Goal: Task Accomplishment & Management: Use online tool/utility

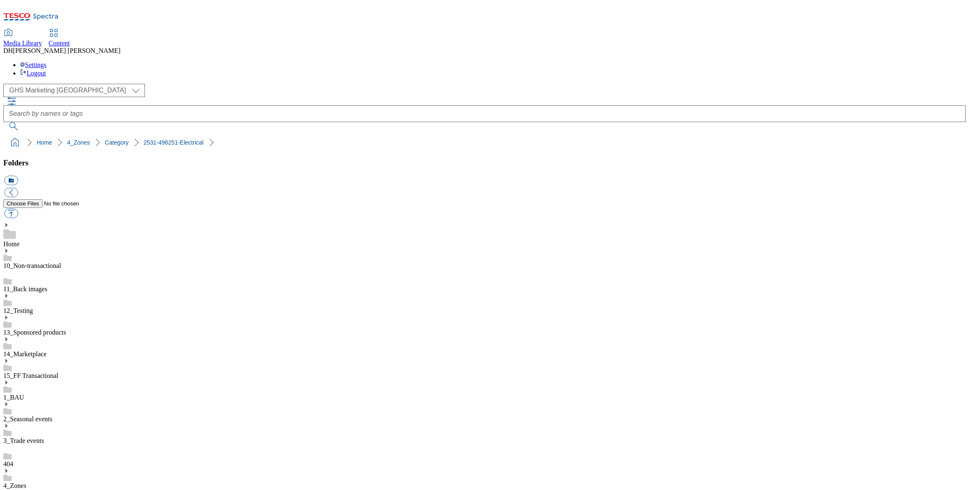
select select "flare-ghs-mktg"
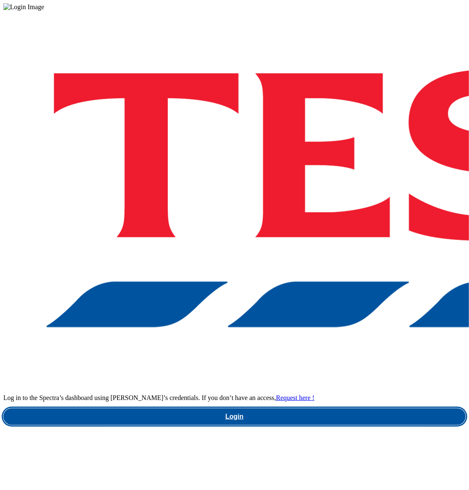
click at [346, 408] on link "Login" at bounding box center [234, 416] width 462 height 17
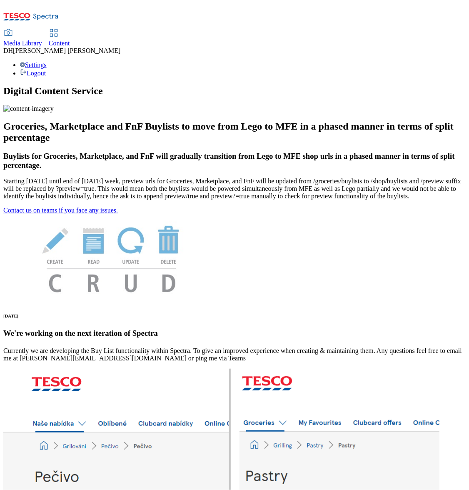
click at [70, 40] on span "Content" at bounding box center [59, 43] width 21 height 7
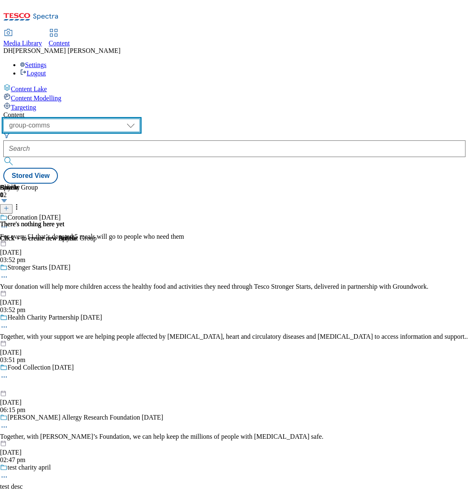
click at [140, 119] on select "dotcom-cz dotcom-hu dotcom-sk fnf-uk ghs-roi ghs-uk group-comms ighs-cz ighs-hu…" at bounding box center [71, 125] width 137 height 13
select select "ghs-[GEOGRAPHIC_DATA]"
click at [108, 119] on select "dotcom-cz dotcom-hu dotcom-sk fnf-uk ghs-roi ghs-uk group-comms ighs-cz ighs-hu…" at bounding box center [71, 125] width 137 height 13
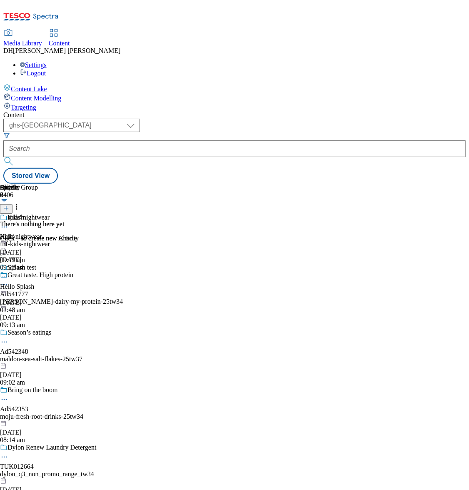
click at [36, 104] on span "Targeting" at bounding box center [23, 107] width 25 height 7
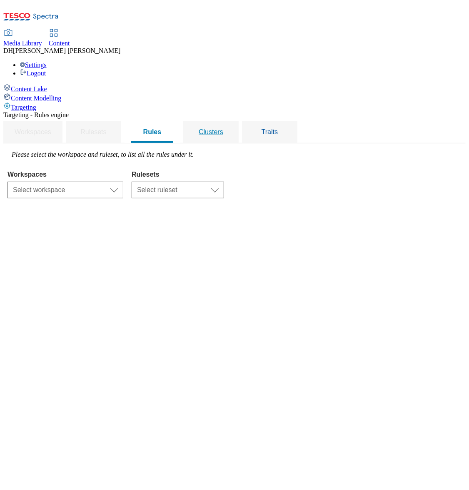
click at [223, 128] on span "Clusters" at bounding box center [211, 131] width 25 height 7
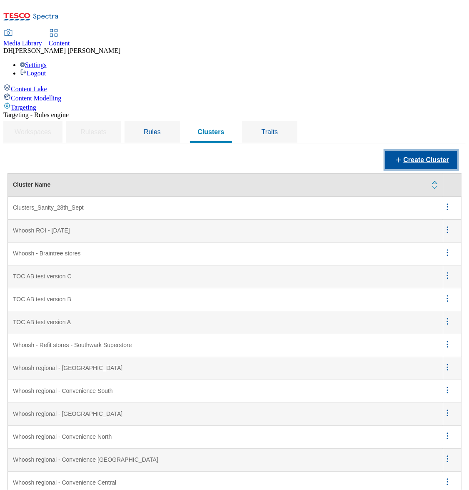
click at [435, 151] on button "Create Cluster" at bounding box center [421, 160] width 72 height 18
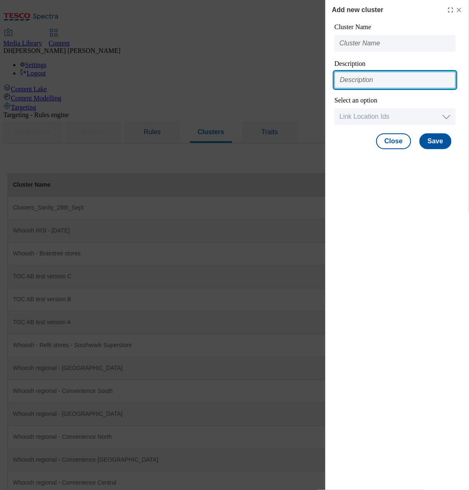
click at [347, 82] on input "Modal" at bounding box center [394, 80] width 121 height 17
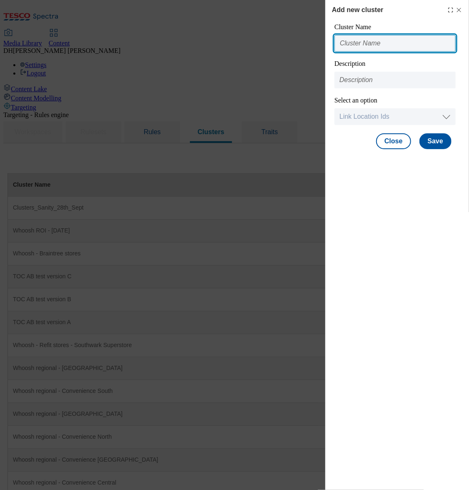
click at [375, 43] on input "Modal" at bounding box center [394, 43] width 121 height 17
paste input "Unavailable: chilled products"
type input "Unavailable: chilled products"
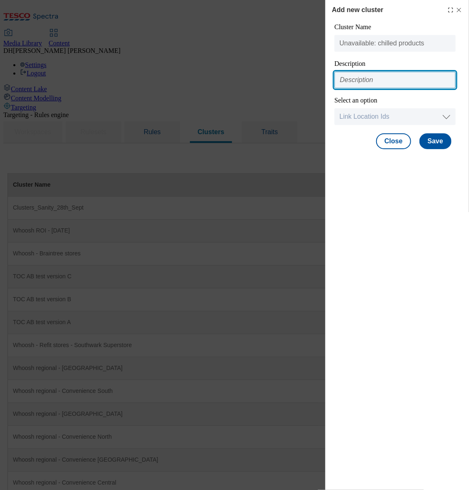
click at [387, 82] on input "Modal" at bounding box center [394, 80] width 121 height 17
paste input "Unavailable: chilled products"
type input "Unavailable: chilled products"
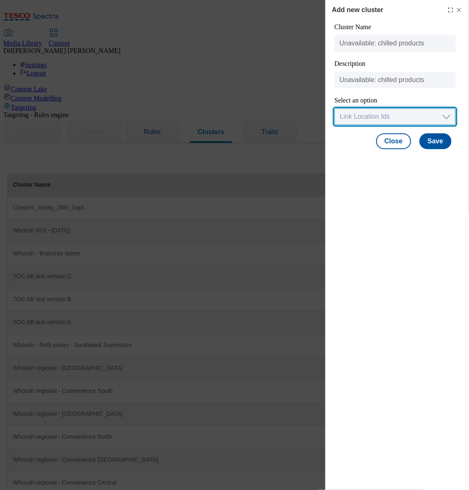
click at [433, 114] on select "Link Location Ids Choose location from table Add Bulk Location UUIDs" at bounding box center [394, 116] width 121 height 17
select select "locationtable"
click at [334, 109] on select "Link Location Ids Choose location from table Add Bulk Location UUIDs" at bounding box center [394, 116] width 121 height 17
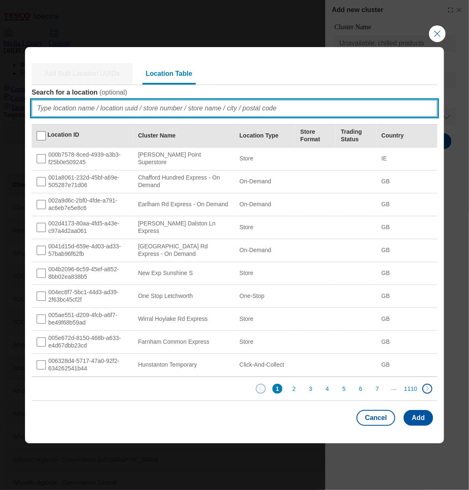
click at [124, 107] on input "Search for a location ( optional )" at bounding box center [235, 108] width 406 height 17
paste input "2202e8da-d6a1-4ae8-92b0-98ff97b2d414"
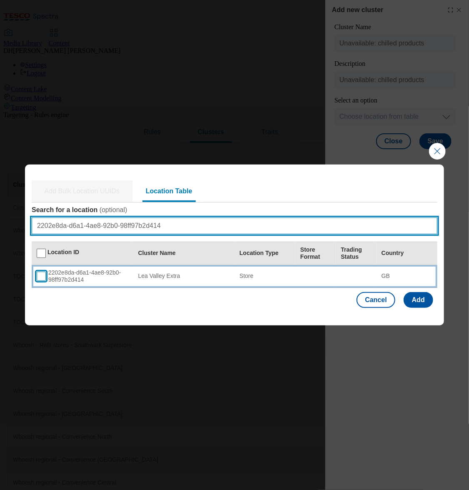
type input "2202e8da-d6a1-4ae8-92b0-98ff97b2d414"
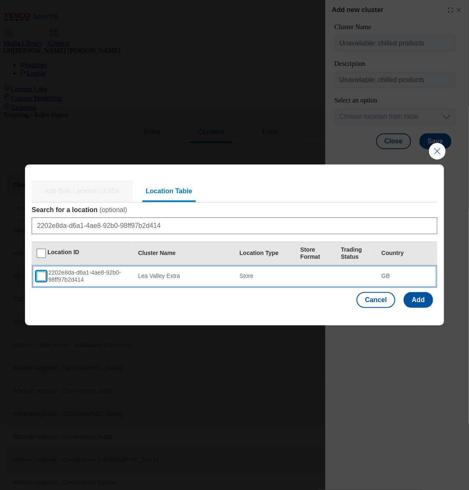
click at [37, 276] on input "Modal" at bounding box center [41, 275] width 9 height 9
checkbox input "true"
drag, startPoint x: 181, startPoint y: 276, endPoint x: 139, endPoint y: 276, distance: 42.5
click at [139, 276] on div "Lea Valley Extra" at bounding box center [184, 275] width 92 height 7
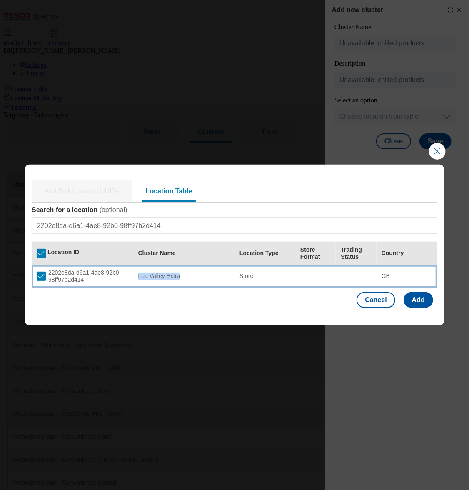
copy div "Lea Valley Extra"
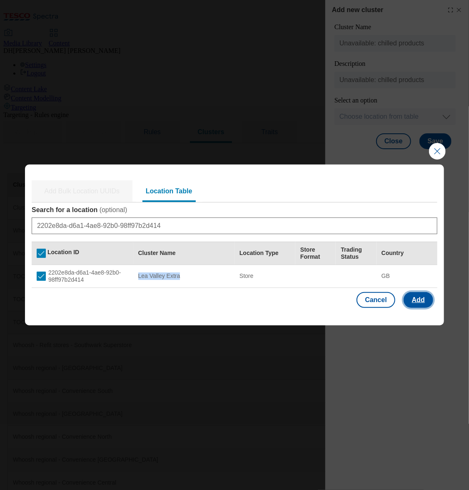
click at [417, 299] on button "Add" at bounding box center [418, 300] width 30 height 16
select select "Modal"
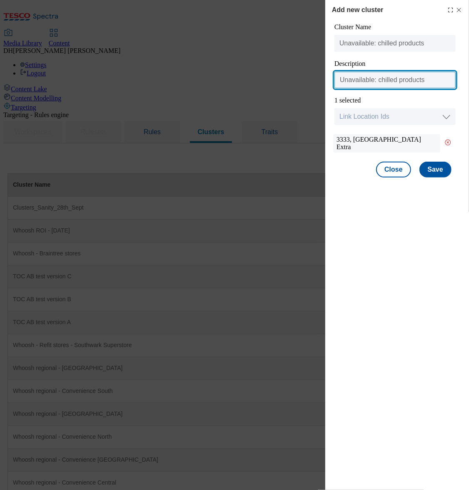
click at [342, 82] on input "Unavailable: chilled products" at bounding box center [394, 80] width 121 height 17
click at [338, 79] on input "Unavailable: chilled products" at bounding box center [394, 80] width 121 height 17
click at [433, 82] on input "Unavailable: chilled products" at bounding box center [394, 80] width 121 height 17
paste input "Lea Valley Extra"
type input "Lea Valley Extra Unavailable: chilled products"
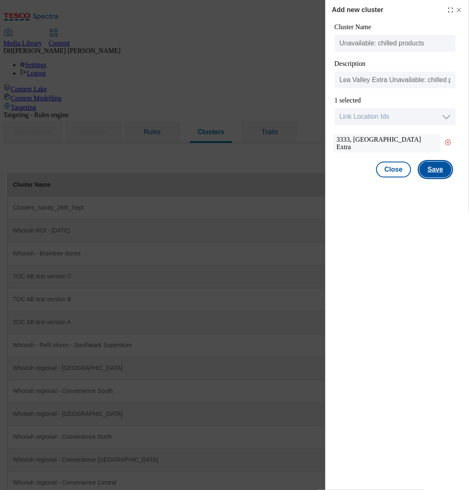
click at [438, 169] on button "Save" at bounding box center [435, 170] width 32 height 16
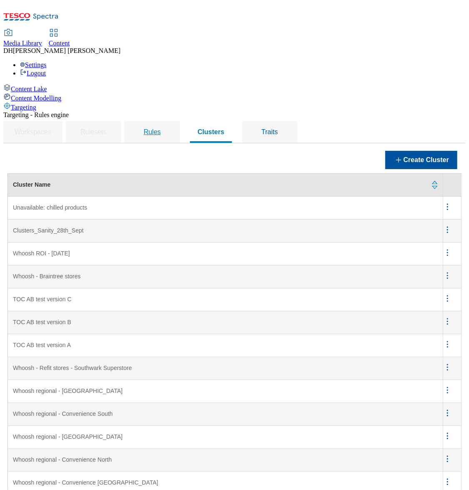
click at [161, 128] on span "Rules" at bounding box center [152, 131] width 17 height 7
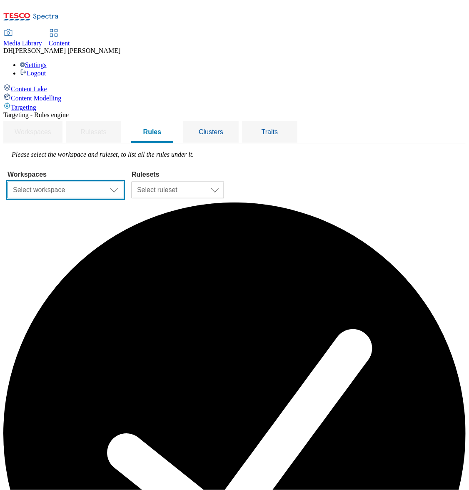
click at [123, 182] on select "Select workspace Content" at bounding box center [65, 190] width 116 height 17
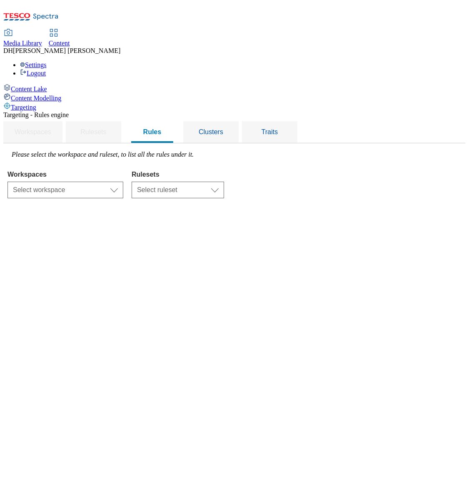
select select "f510054f-adaa-4692-b570-80fa3897127a"
click at [224, 182] on select "Select ruleset CZ HU ROI SK UK" at bounding box center [178, 190] width 92 height 17
select select "7f9e739d-6abb-424f-b94f-4b375a3fe6e0"
click at [224, 182] on select "Select ruleset CZ HU ROI SK UK" at bounding box center [178, 190] width 92 height 17
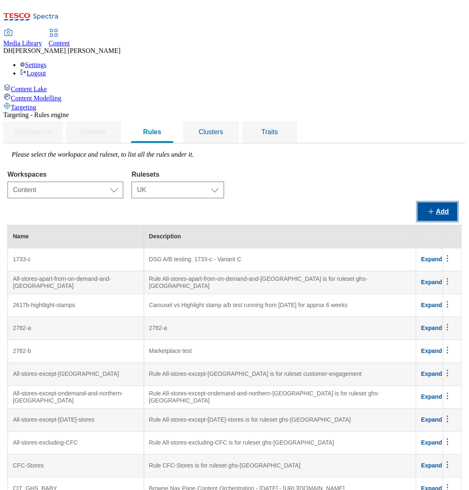
click at [440, 202] on button "Add" at bounding box center [438, 211] width 40 height 18
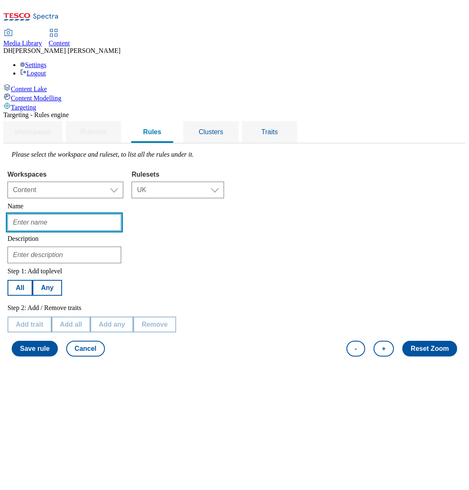
click at [121, 214] on input "text" at bounding box center [64, 222] width 114 height 17
paste input "Unavailable: chilled products"
type input "Unavailable: chilled products"
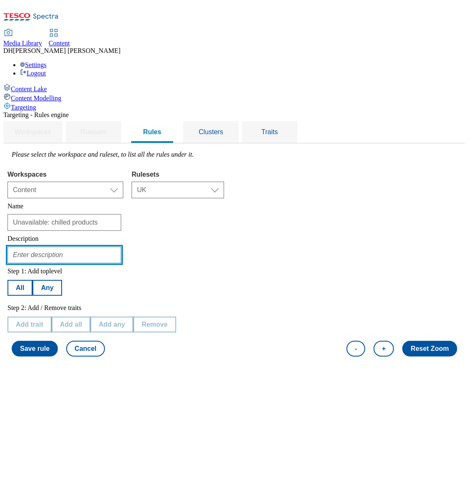
scroll to position [0, 0]
click at [121, 246] on input "text" at bounding box center [64, 254] width 114 height 17
paste input "Unavailable: chilled products"
type input "[PERSON_NAME] Valley Extra Unavailable: chilled products"
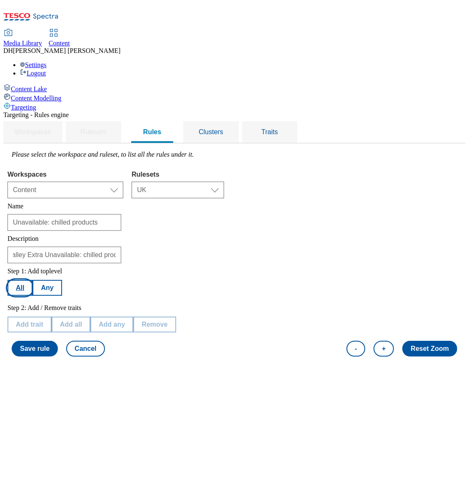
scroll to position [0, 0]
click at [32, 280] on button "All" at bounding box center [19, 288] width 25 height 16
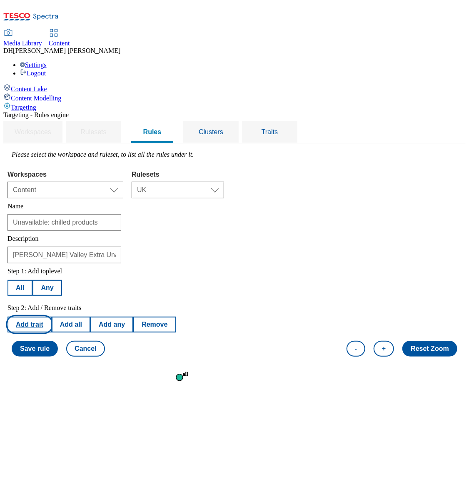
click at [52, 316] on button "Add trait" at bounding box center [29, 324] width 44 height 16
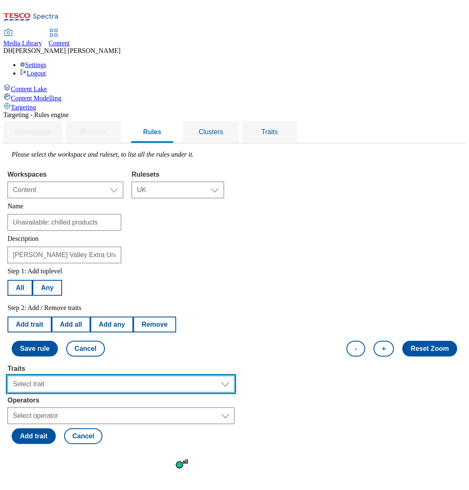
click at [137, 376] on select "Select trait Languages Operating System Content Type Variant ID Segments Channe…" at bounding box center [120, 384] width 227 height 17
select select "locationCluster"
click at [112, 376] on select "Select trait Languages Operating System Content Type Variant ID Segments Channe…" at bounding box center [120, 384] width 227 height 17
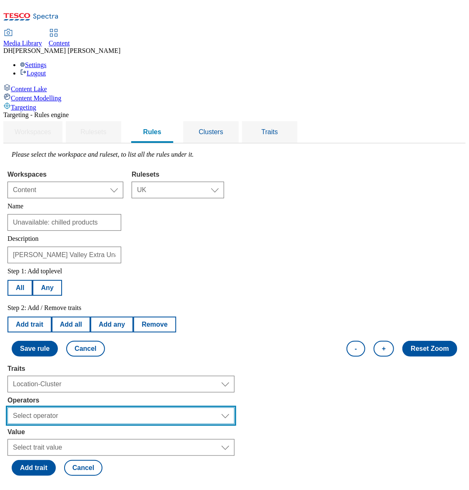
click at [164, 407] on select "Select operator Equals to Not Contains Not Equals Contains" at bounding box center [120, 415] width 227 height 17
select select "equals"
click at [112, 407] on select "Select operator Equals to Not Contains Not Equals Contains" at bounding box center [120, 415] width 227 height 17
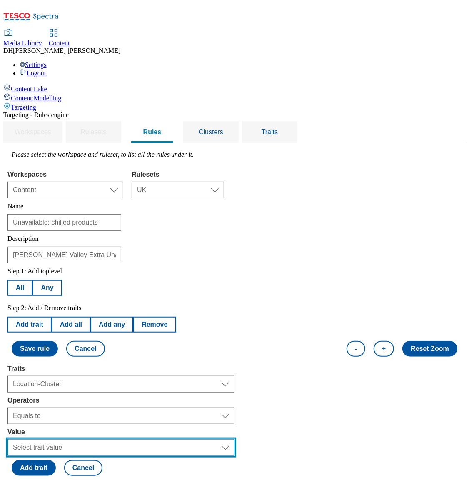
click at [168, 439] on select "Select trait value" at bounding box center [120, 447] width 227 height 17
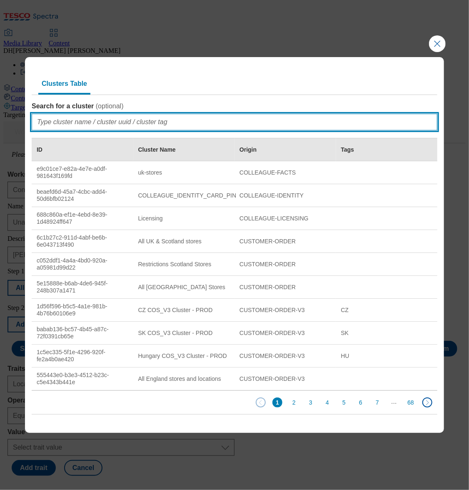
click at [92, 123] on input "Search for a cluster ( optional )" at bounding box center [235, 122] width 406 height 17
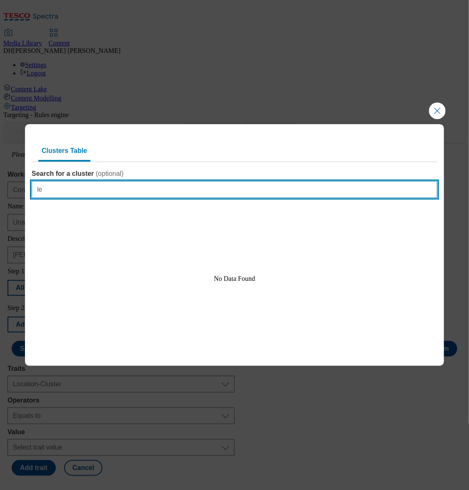
type input "l"
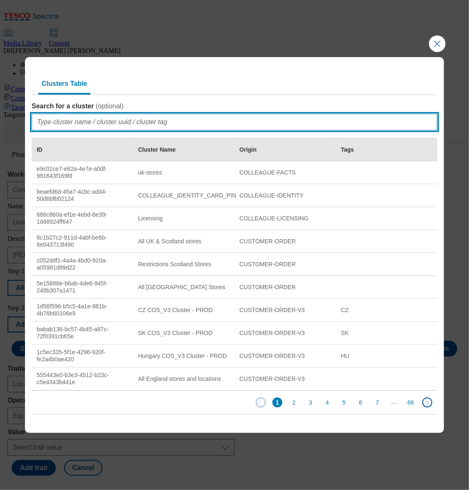
click at [93, 125] on input "Search for a cluster ( optional )" at bounding box center [235, 122] width 406 height 17
paste input "Unavailable: chilled products"
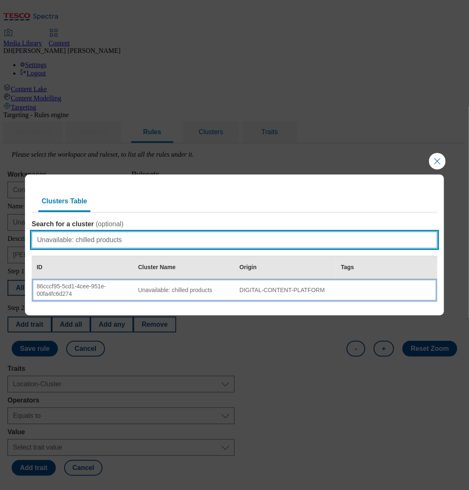
type input "Unavailable: chilled products"
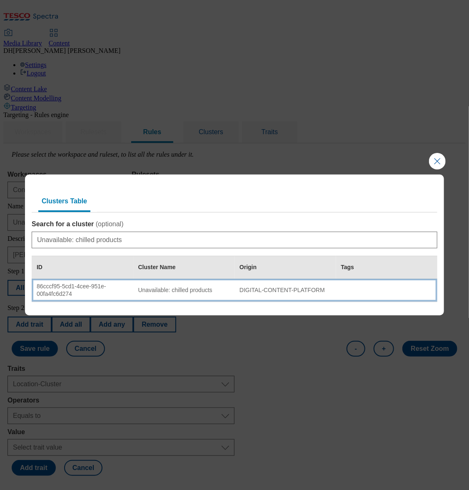
click at [162, 288] on div "Unavailable: chilled products" at bounding box center [184, 289] width 92 height 7
select select "86cccf95-5cd1-4cee-951e-00fa4fc6d274"
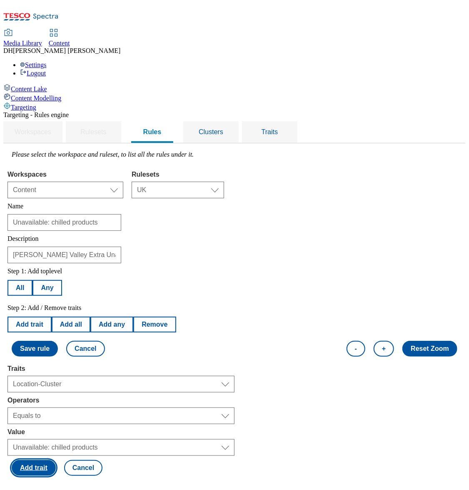
click at [56, 460] on button "Add trait" at bounding box center [34, 468] width 44 height 16
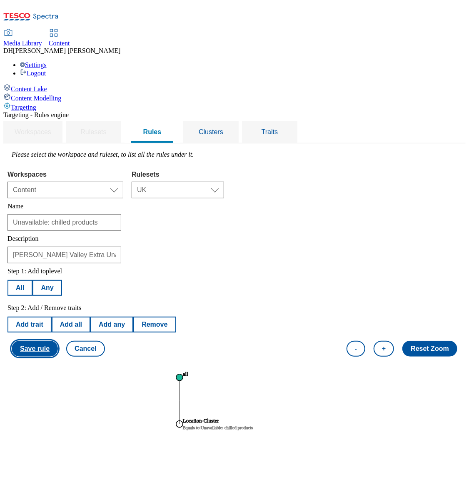
click at [58, 341] on button "Save rule" at bounding box center [35, 349] width 46 height 16
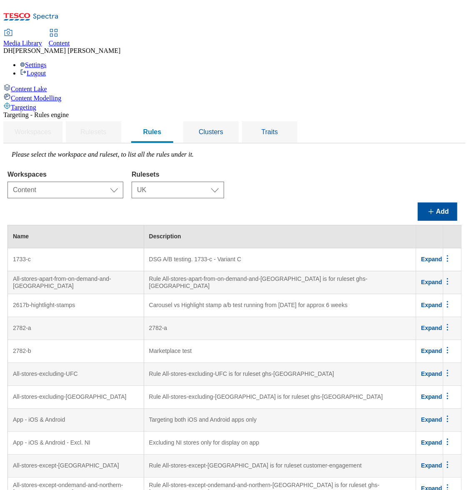
click at [51, 111] on div "Content Lake Content Modelling Targeting" at bounding box center [234, 97] width 462 height 27
